Goal: Task Accomplishment & Management: Manage account settings

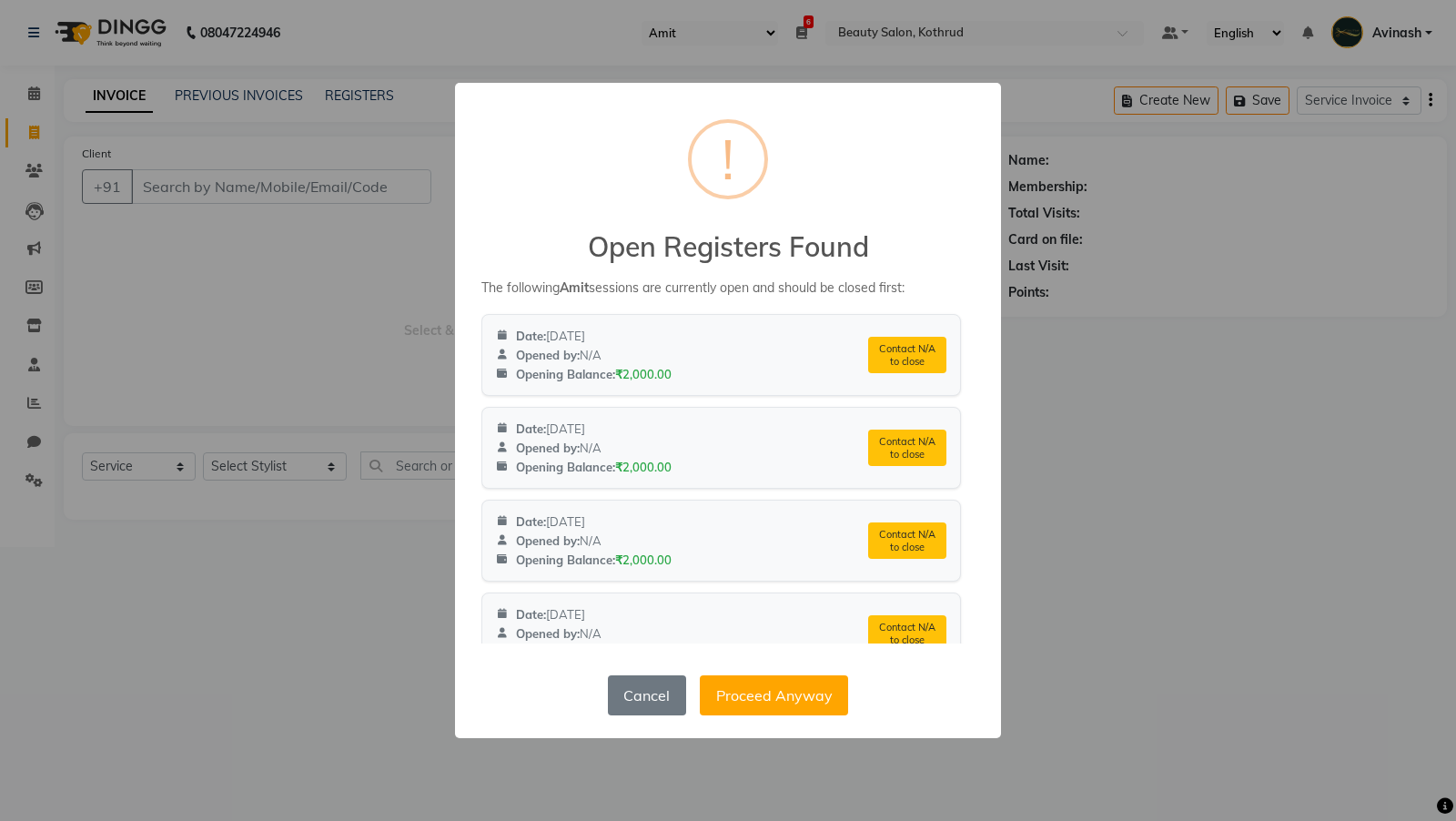
select select "10"
select select "278"
select select "service"
click at [645, 693] on button "Cancel" at bounding box center [646, 696] width 78 height 40
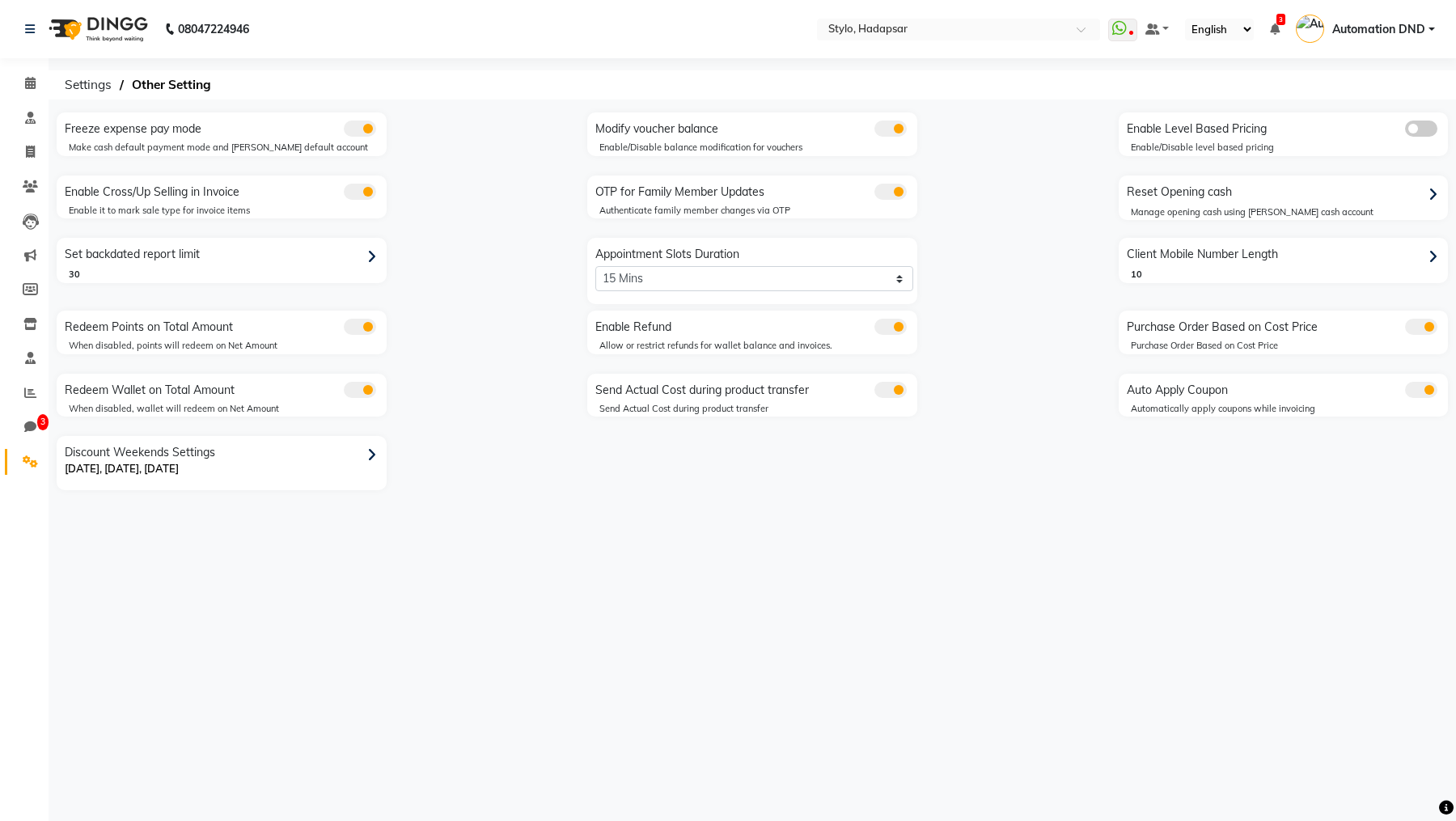
select select "2: 15"
